Goal: Information Seeking & Learning: Learn about a topic

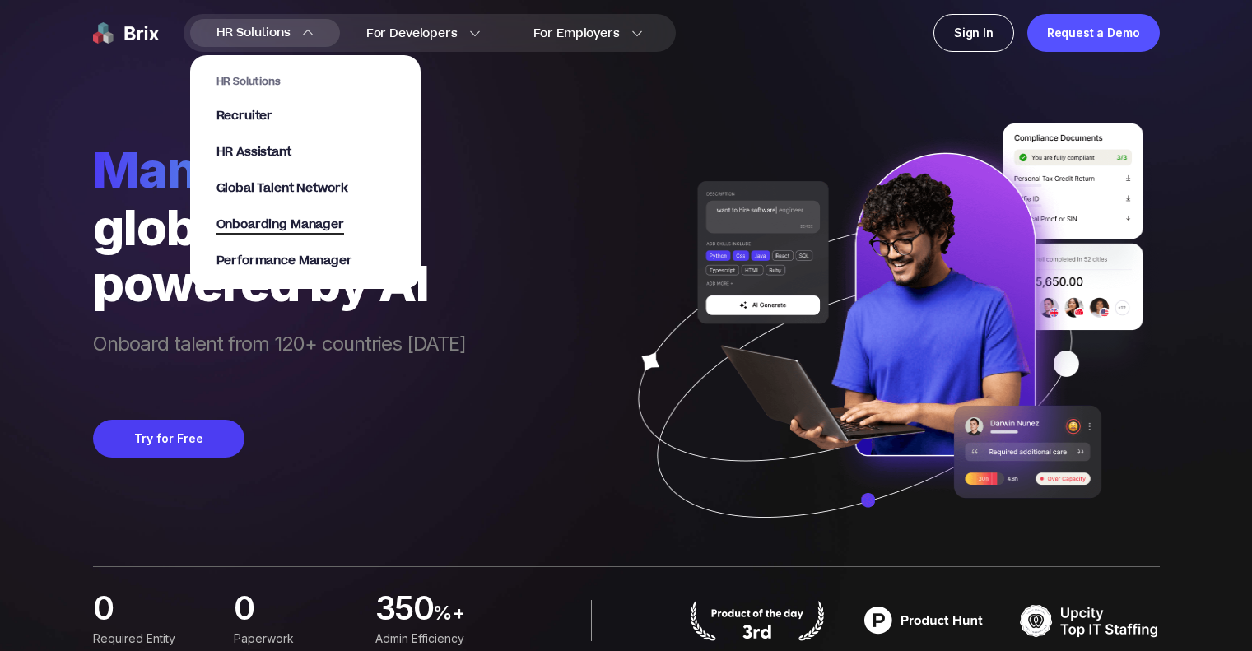
click at [301, 230] on span "Onboarding Manager" at bounding box center [281, 225] width 128 height 19
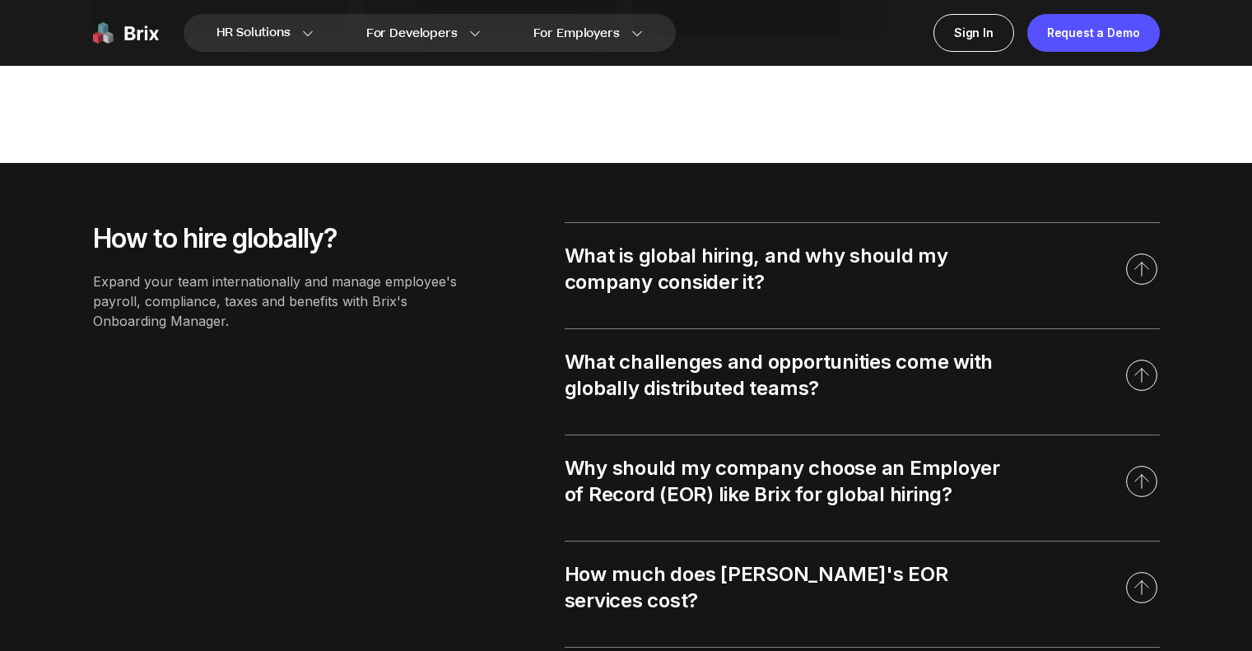
scroll to position [1811, 0]
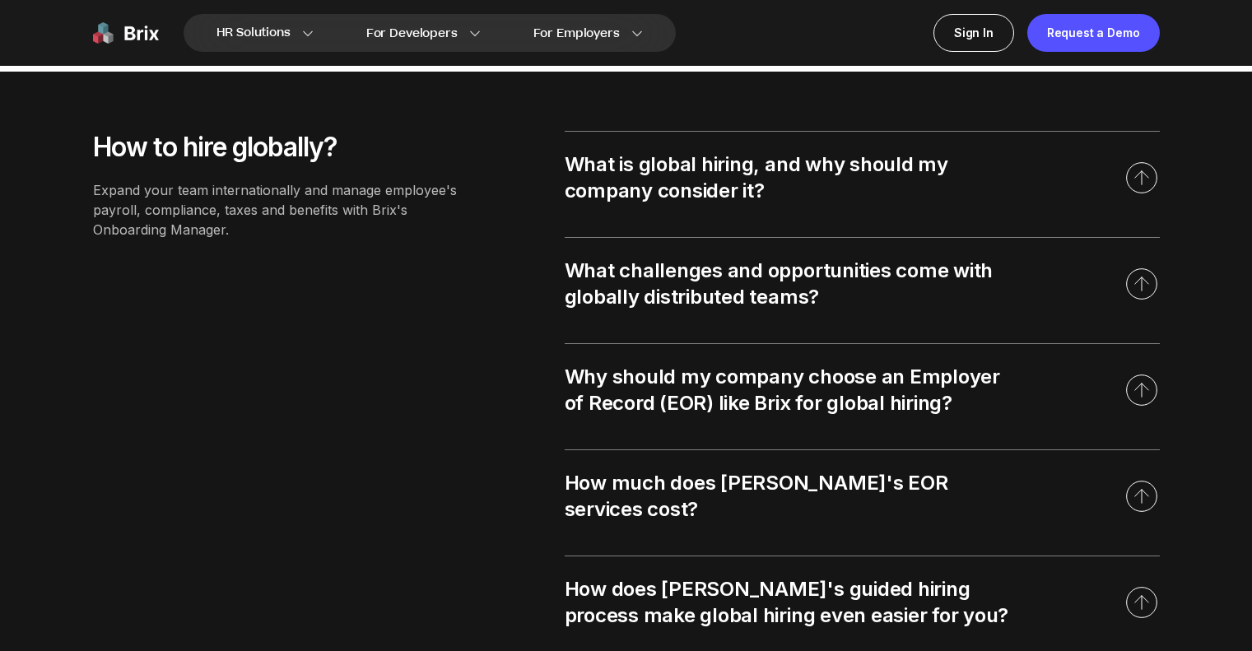
click at [862, 166] on div "What is global hiring, and why should my company consider it?" at bounding box center [787, 178] width 445 height 53
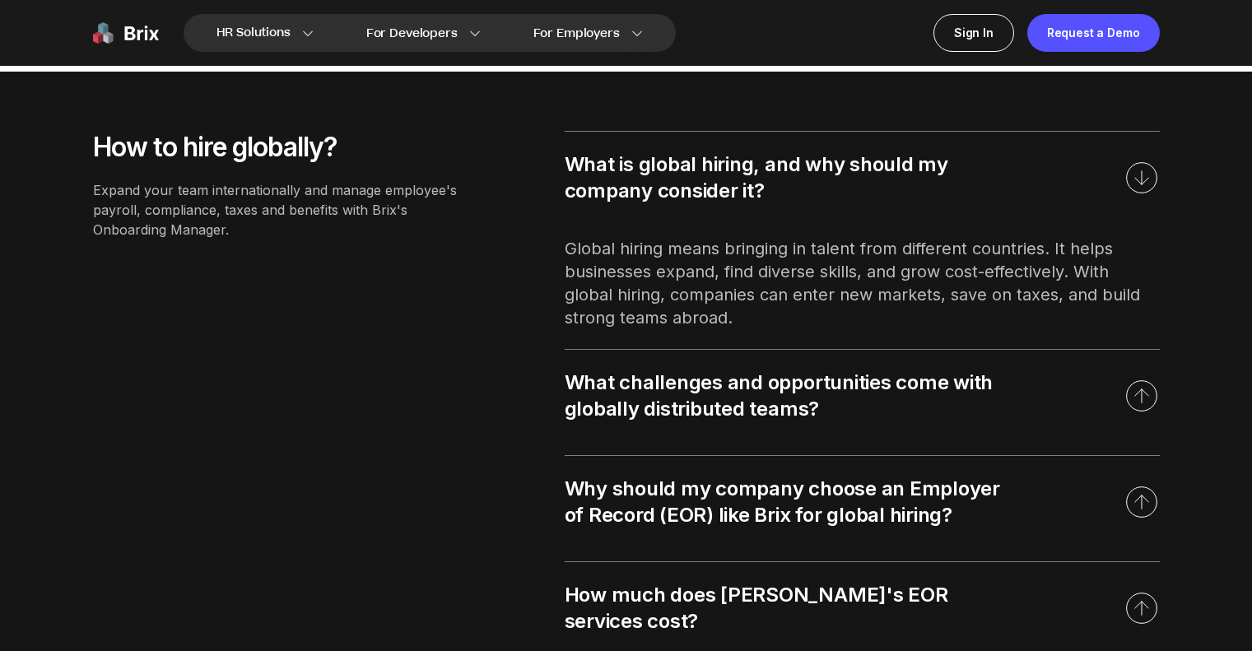
click at [862, 166] on div "What is global hiring, and why should my company consider it?" at bounding box center [787, 178] width 445 height 53
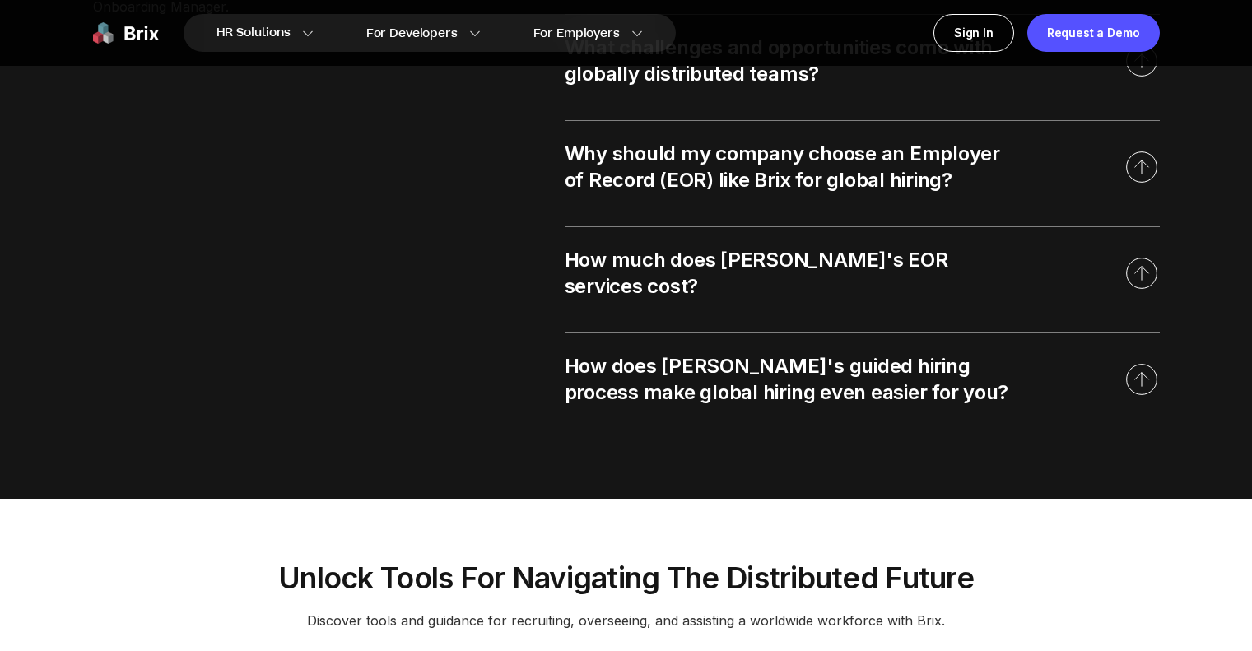
scroll to position [1976, 0]
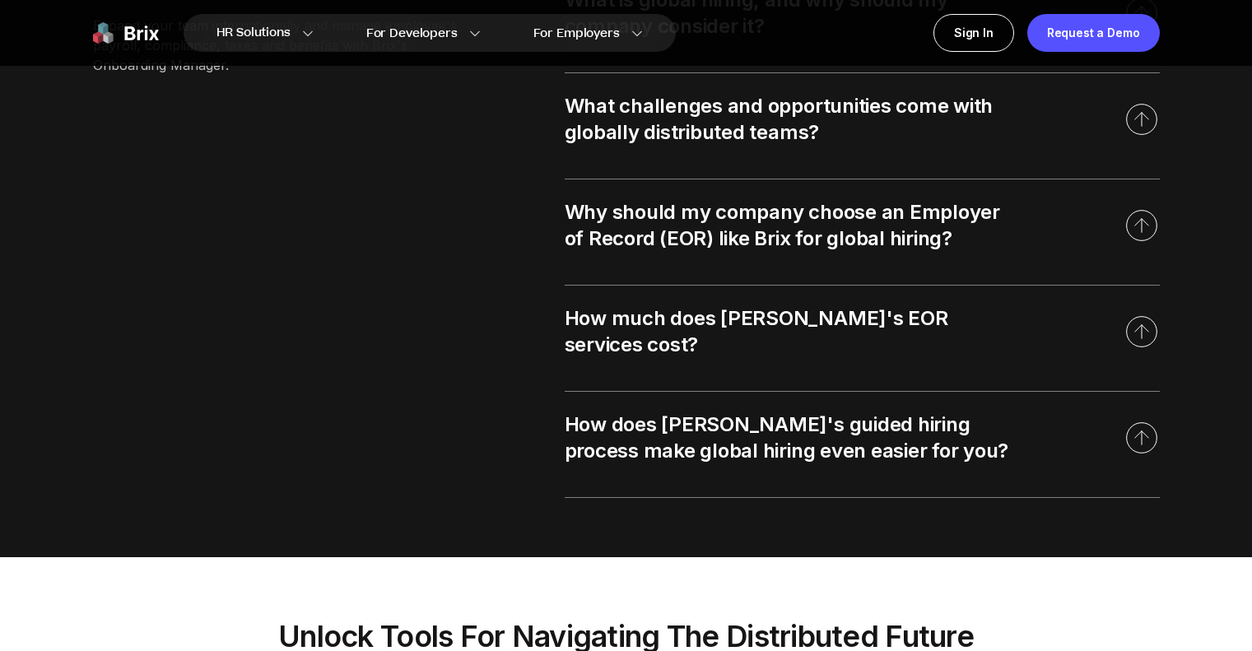
click at [892, 240] on div "Why should my company choose an Employer of Record (EOR) like Brix for global h…" at bounding box center [787, 225] width 445 height 53
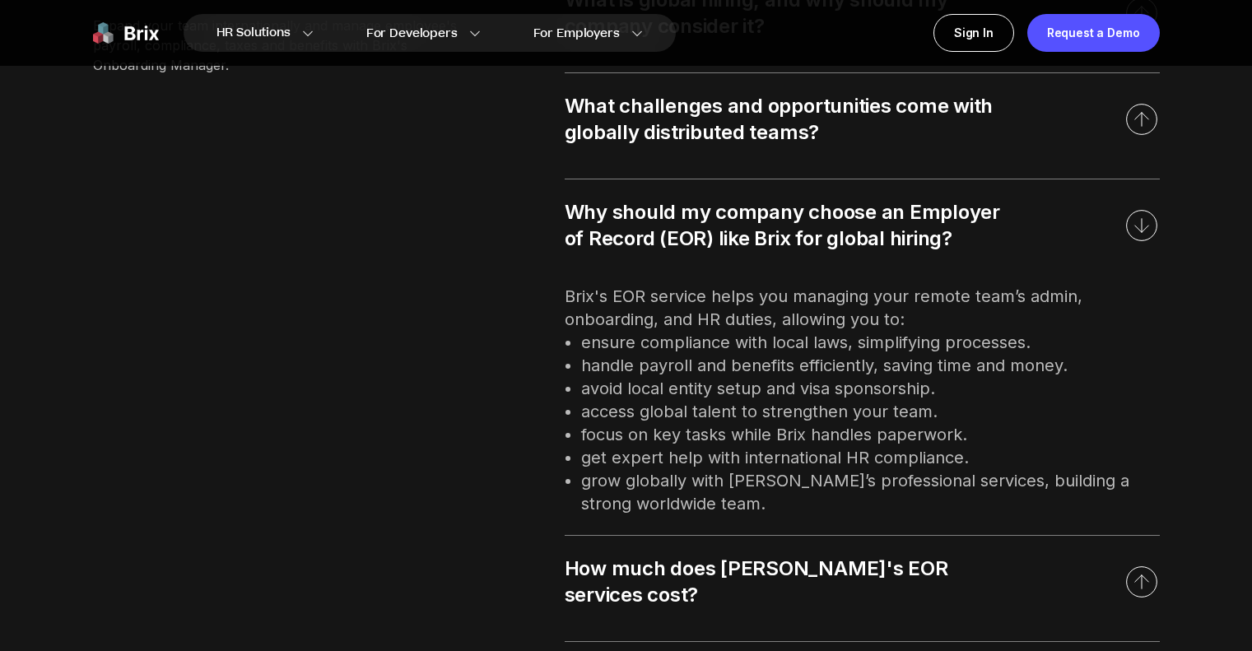
click at [892, 240] on div "Why should my company choose an Employer of Record (EOR) like Brix for global h…" at bounding box center [787, 225] width 445 height 53
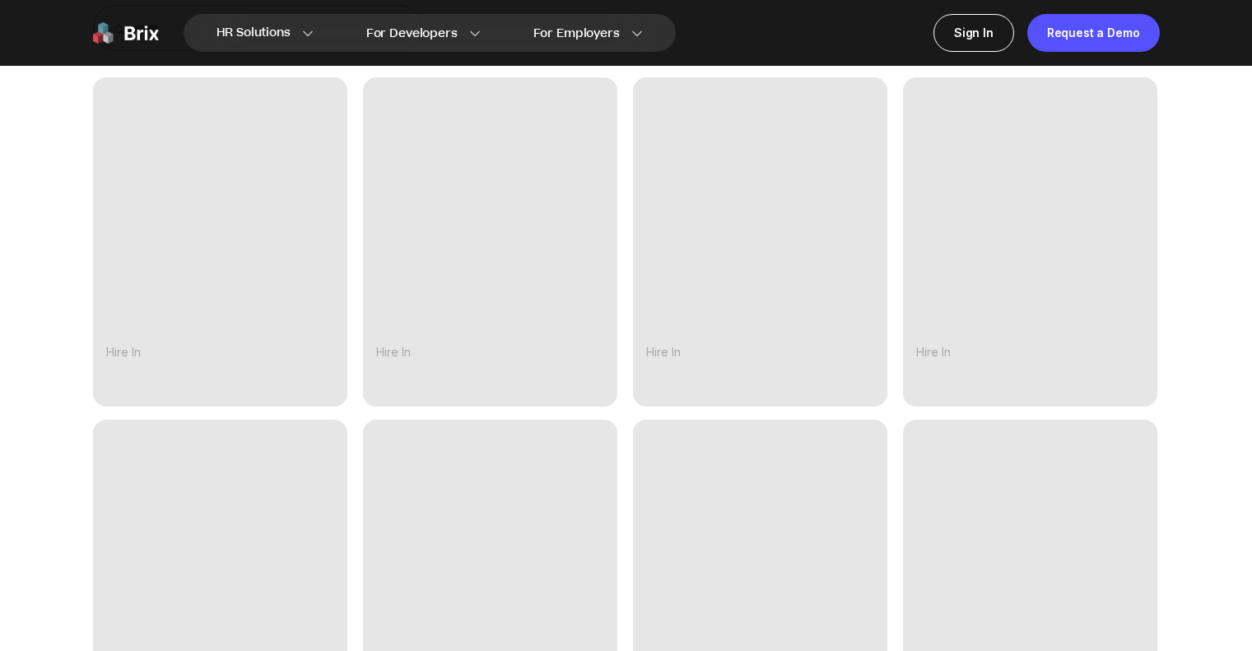
scroll to position [481, 0]
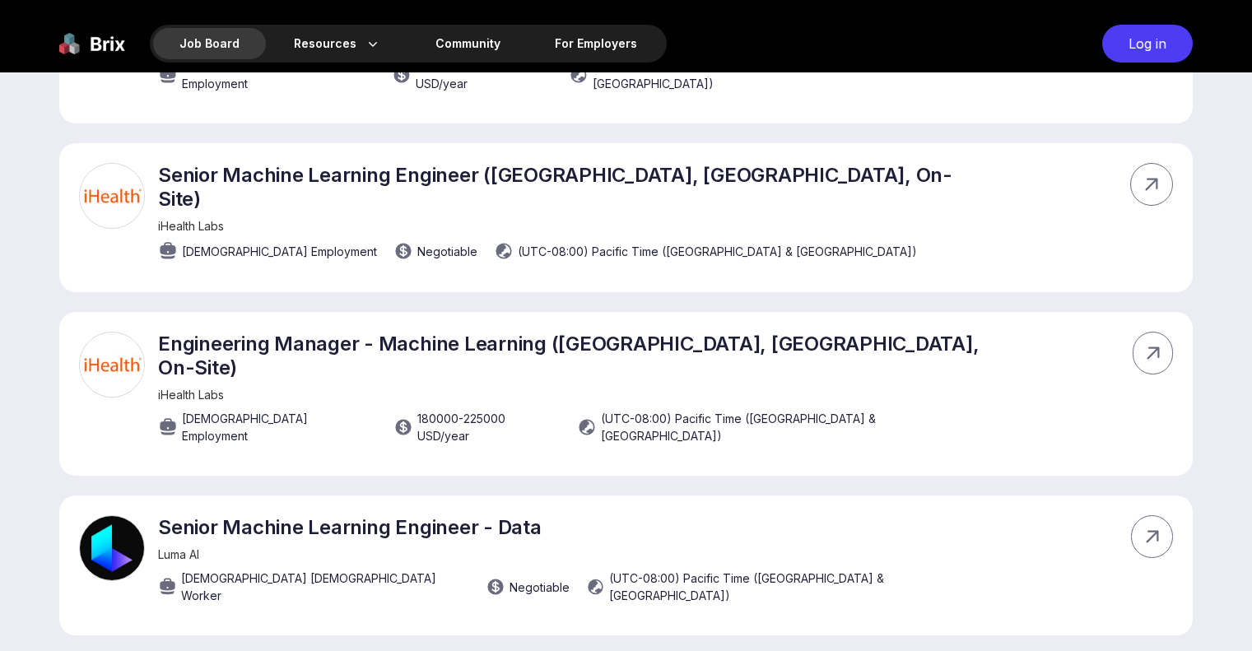
scroll to position [3504, 0]
click at [100, 43] on img at bounding box center [92, 44] width 66 height 38
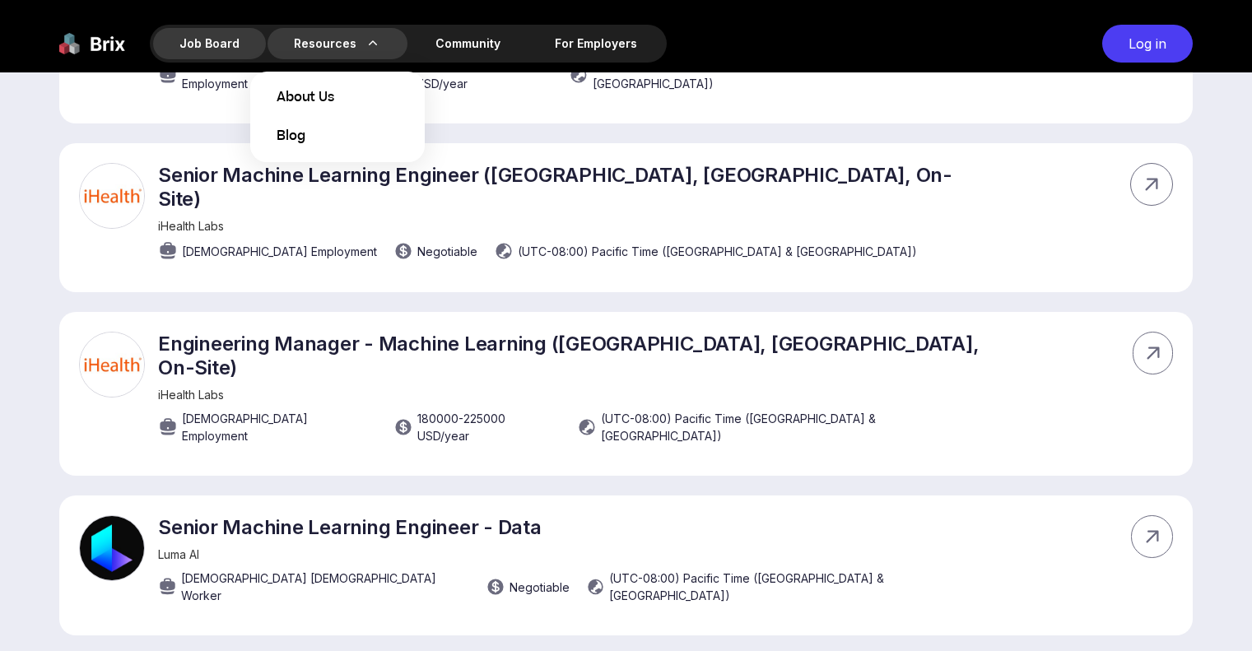
click at [336, 46] on div "Resources About Us Blog" at bounding box center [338, 43] width 140 height 31
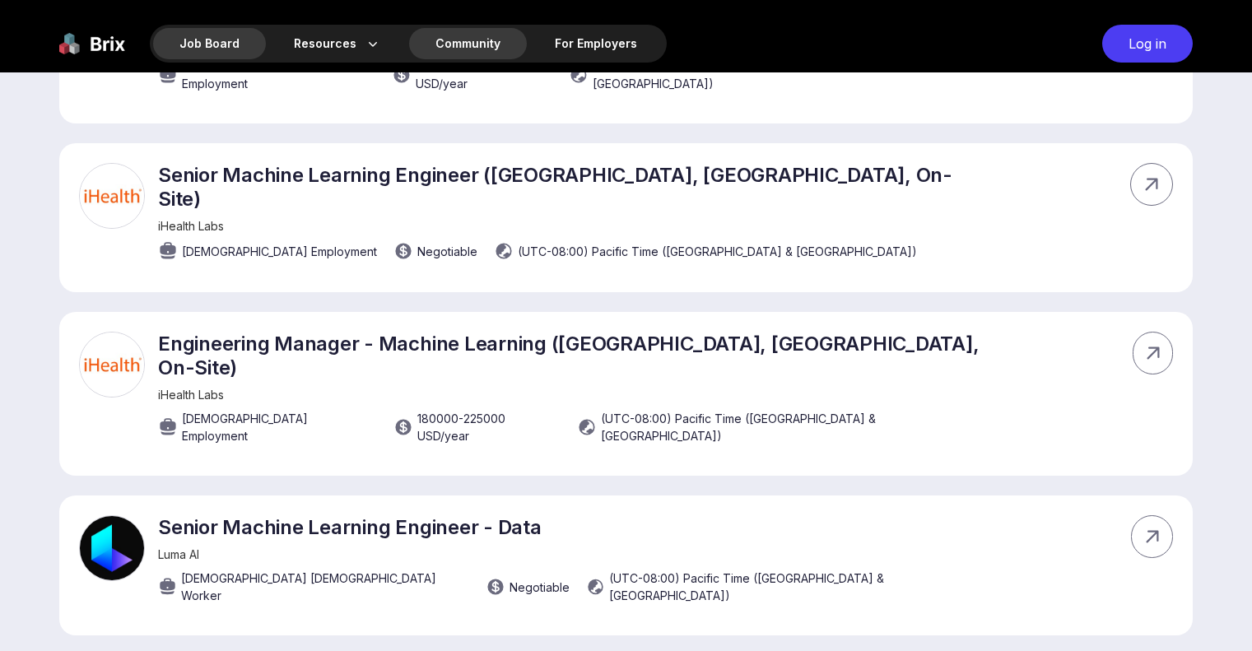
click at [473, 49] on div "Community" at bounding box center [468, 43] width 118 height 31
